Goal: Information Seeking & Learning: Learn about a topic

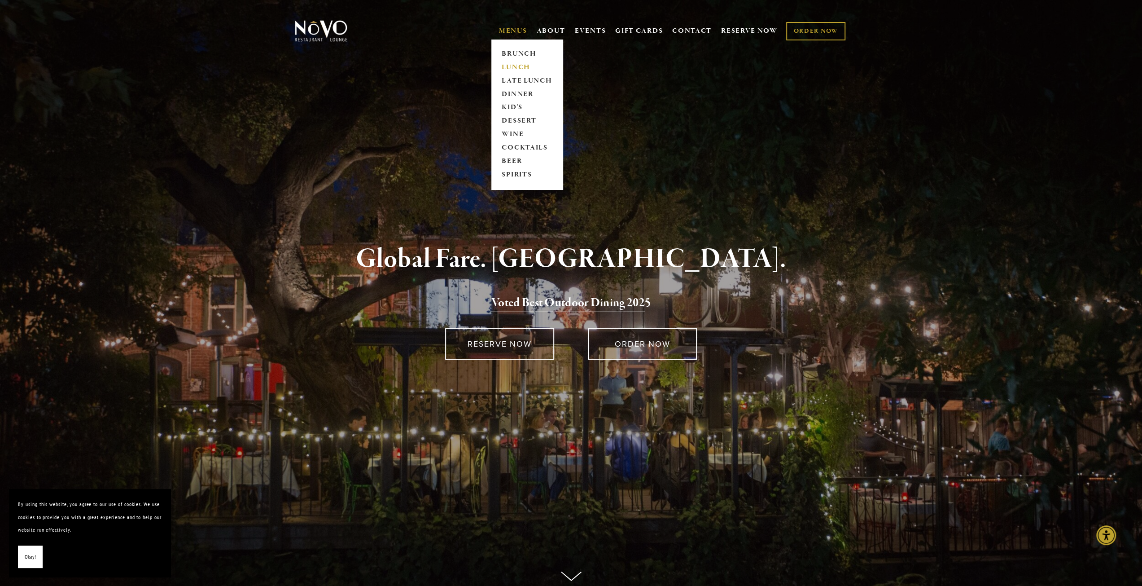
click at [507, 62] on link "LUNCH" at bounding box center [527, 67] width 56 height 13
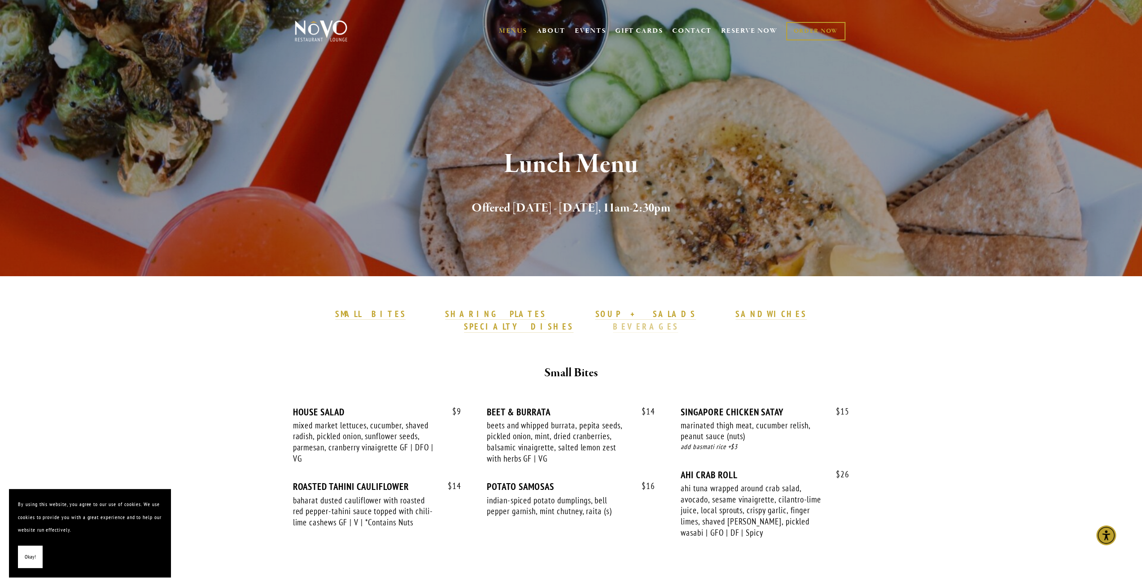
click at [679, 321] on strong "BEVERAGES" at bounding box center [646, 326] width 66 height 11
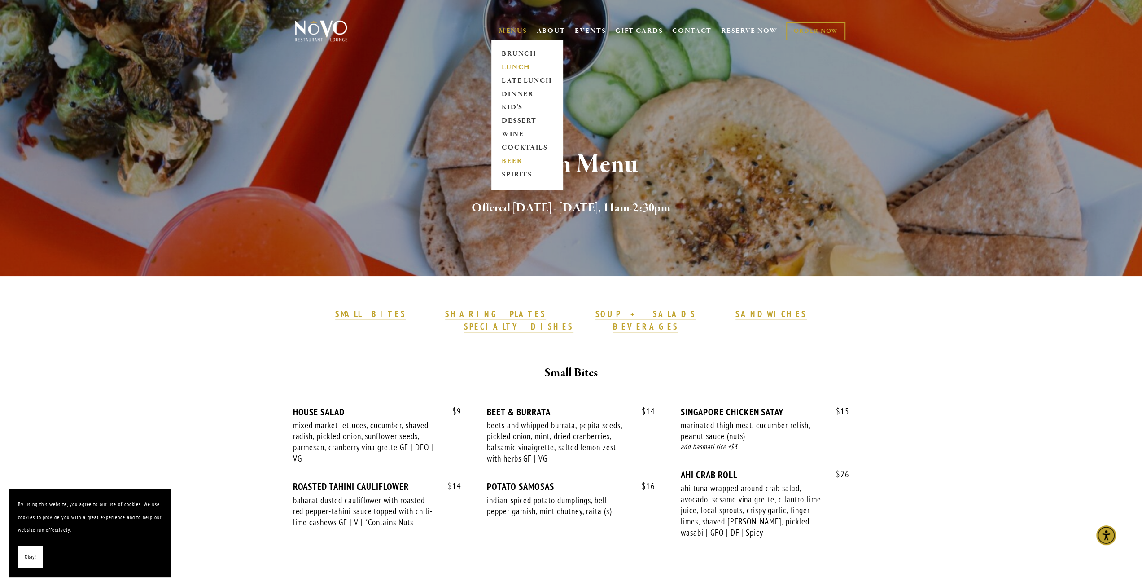
click at [512, 159] on link "BEER" at bounding box center [527, 161] width 56 height 13
